Goal: Task Accomplishment & Management: Complete application form

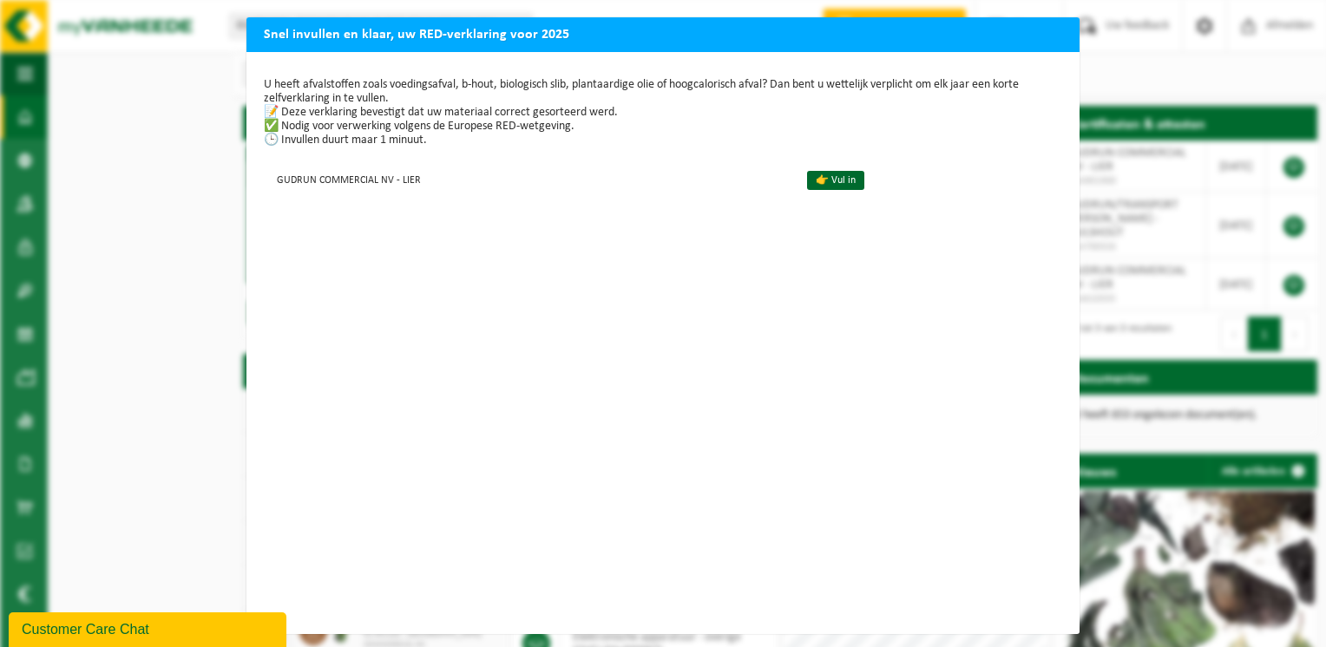
click at [181, 186] on div "Snel invullen en klaar, uw RED-verklaring voor 2025 U heeft afvalstoffen zoals …" at bounding box center [663, 323] width 1326 height 647
click at [1145, 66] on div "Snel invullen en klaar, uw RED-verklaring voor 2025 U heeft afvalstoffen zoals …" at bounding box center [663, 323] width 1326 height 647
click at [536, 9] on div "Snel invullen en klaar, uw RED-verklaring voor 2025 U heeft afvalstoffen zoals …" at bounding box center [663, 323] width 1326 height 647
click at [1090, 45] on div "Snel invullen en klaar, uw RED-verklaring voor 2025 U heeft afvalstoffen zoals …" at bounding box center [663, 323] width 1326 height 647
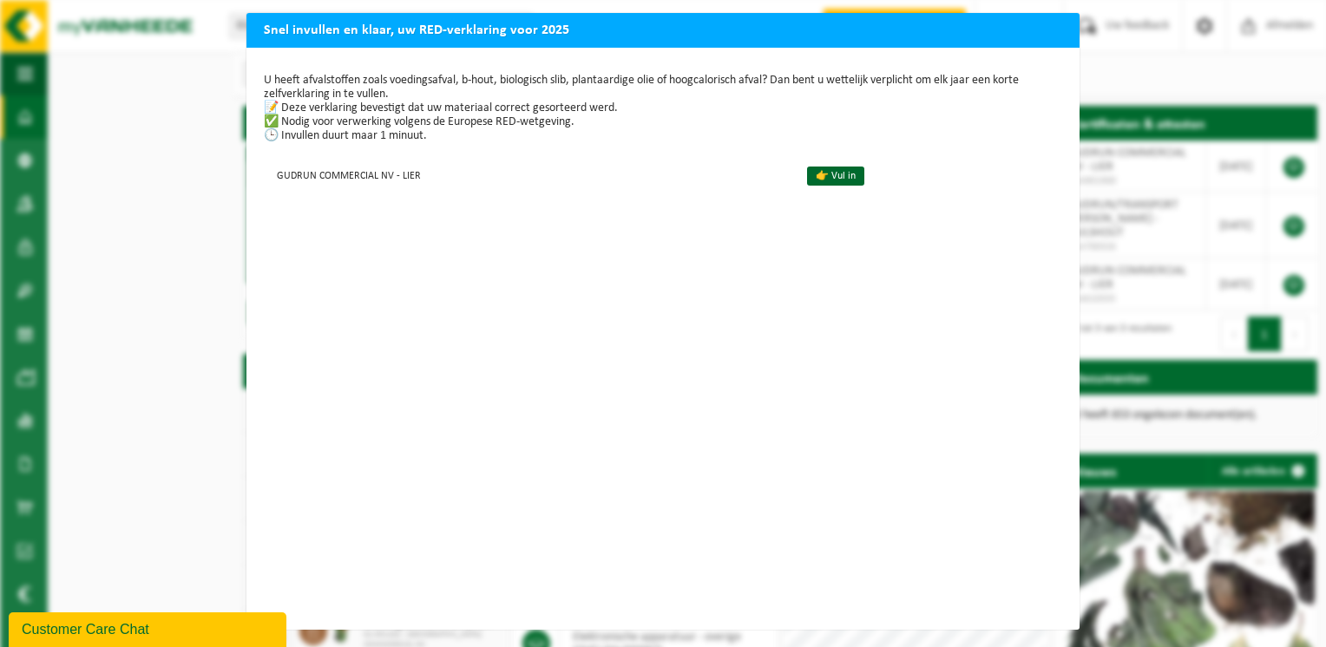
scroll to position [17, 0]
click at [166, 167] on div "Snel invullen en klaar, uw RED-verklaring voor 2025 U heeft afvalstoffen zoals …" at bounding box center [663, 323] width 1326 height 647
click at [441, 165] on td "GUDRUN COMMERCIAL NV - LIER" at bounding box center [528, 175] width 529 height 29
click at [1125, 56] on div "Snel invullen en klaar, uw RED-verklaring voor 2025 U heeft afvalstoffen zoals …" at bounding box center [663, 323] width 1326 height 647
click at [115, 98] on div "Snel invullen en klaar, uw RED-verklaring voor 2025 U heeft afvalstoffen zoals …" at bounding box center [663, 323] width 1326 height 647
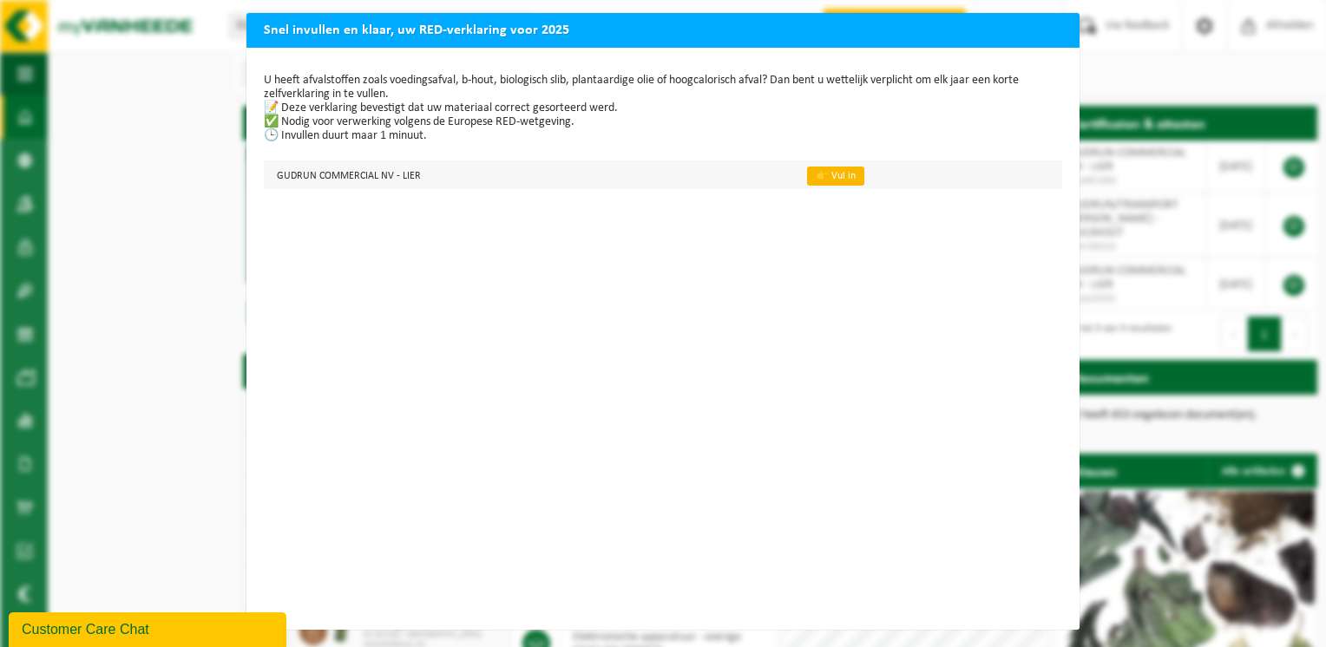
click at [840, 167] on link "👉 Vul in" at bounding box center [835, 176] width 57 height 19
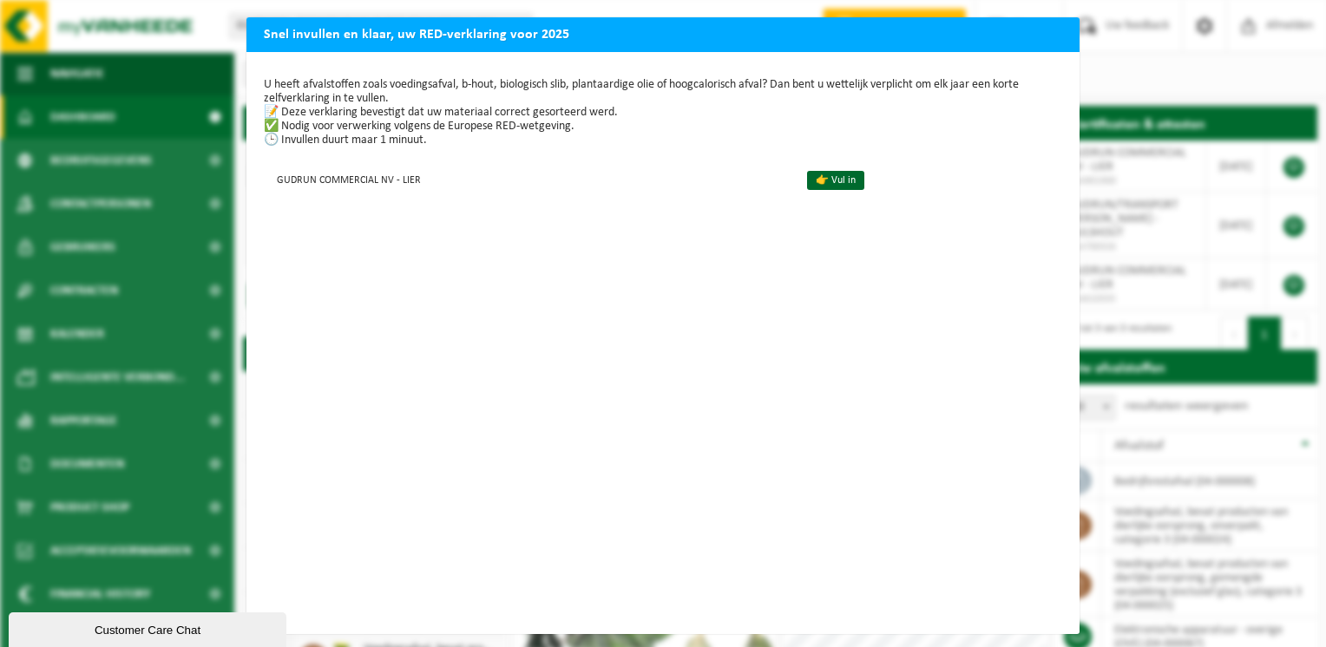
click at [1171, 93] on div "Snel invullen en klaar, uw RED-verklaring voor 2025 U heeft afvalstoffen zoals …" at bounding box center [663, 323] width 1326 height 647
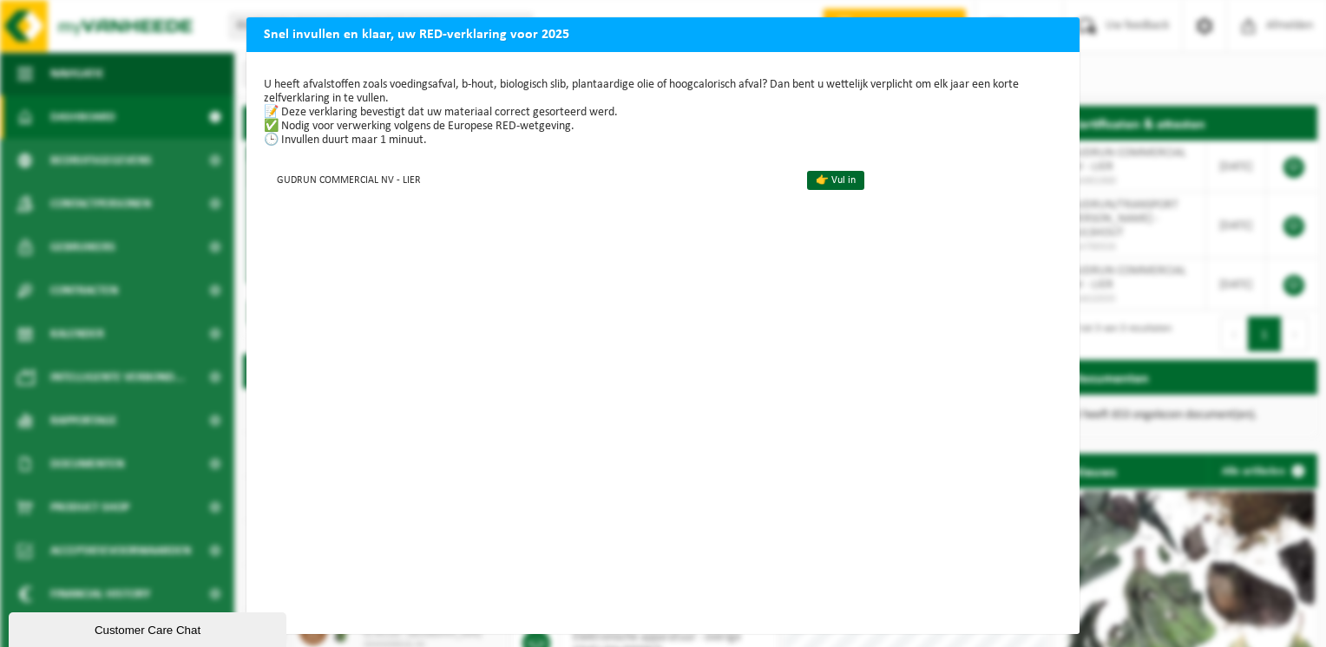
click at [148, 410] on div "Snel invullen en klaar, uw RED-verklaring voor 2025 U heeft afvalstoffen zoals …" at bounding box center [663, 323] width 1326 height 647
click at [212, 329] on div "Snel invullen en klaar, uw RED-verklaring voor 2025 U heeft afvalstoffen zoals …" at bounding box center [663, 323] width 1326 height 647
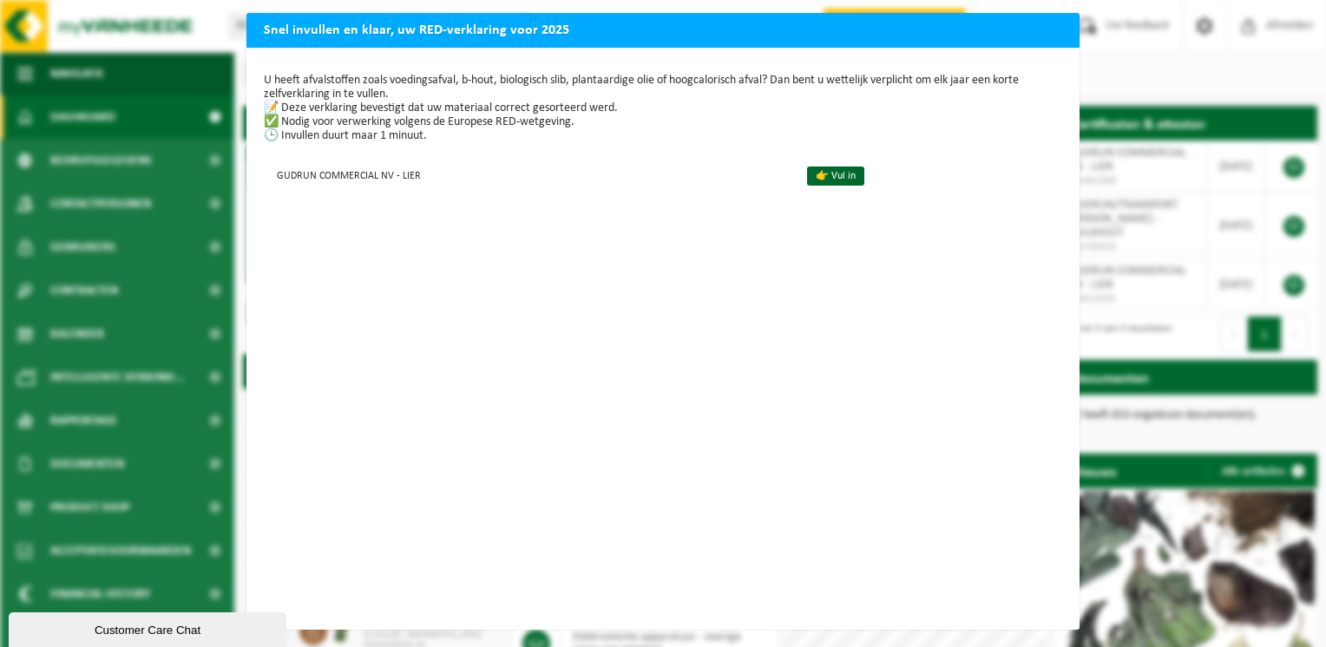
scroll to position [17, 0]
click at [1114, 425] on div "Snel invullen en klaar, uw RED-verklaring voor 2025 U heeft afvalstoffen zoals …" at bounding box center [663, 323] width 1326 height 647
